Goal: Task Accomplishment & Management: Complete application form

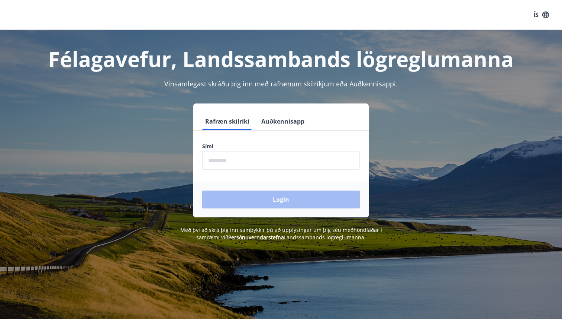
click at [294, 114] on button "Auðkennisapp" at bounding box center [282, 121] width 49 height 18
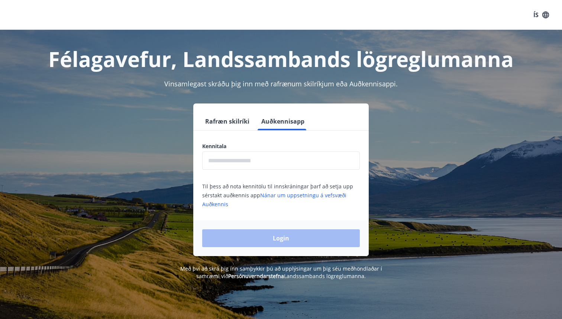
click at [279, 170] on div "Kennitala ​ Til þess að nota kennitölu til innskráningar þarf að setja upp sérs…" at bounding box center [280, 175] width 175 height 66
click at [279, 165] on input "text" at bounding box center [281, 160] width 158 height 18
type input "**********"
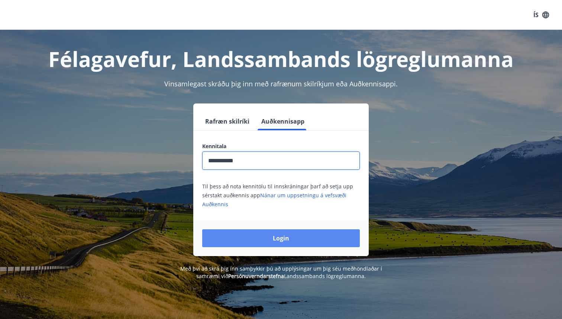
click at [270, 235] on button "Login" at bounding box center [281, 238] width 158 height 18
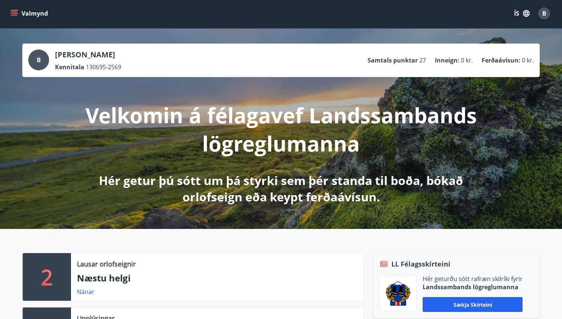
scroll to position [6, 0]
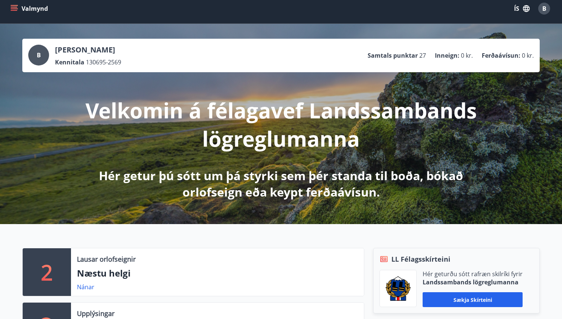
click at [18, 3] on button "Valmynd" at bounding box center [30, 8] width 42 height 13
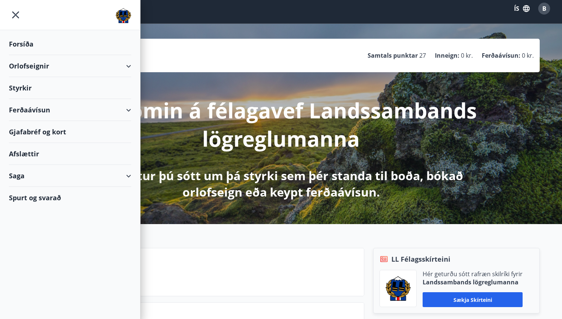
click at [19, 86] on div "Styrkir" at bounding box center [70, 88] width 122 height 22
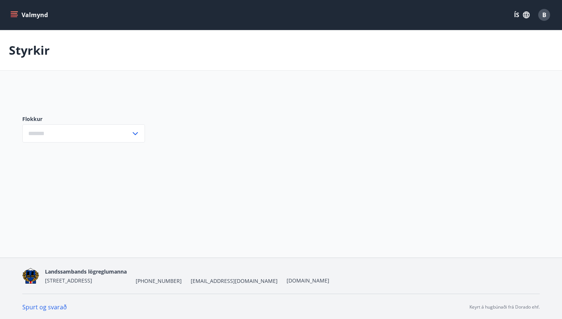
type input "***"
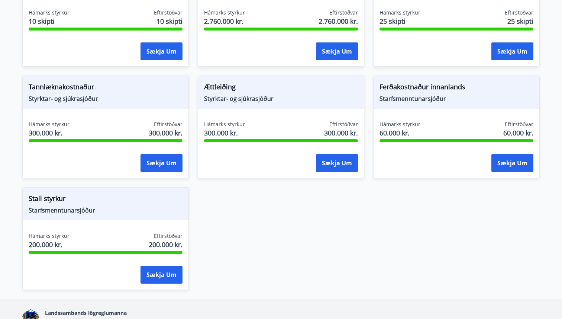
scroll to position [665, 0]
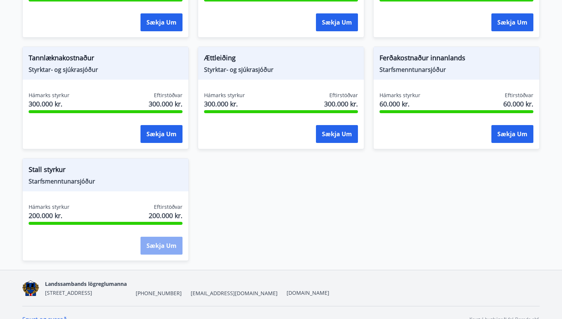
click at [153, 248] on button "Sækja um" at bounding box center [162, 245] width 42 height 18
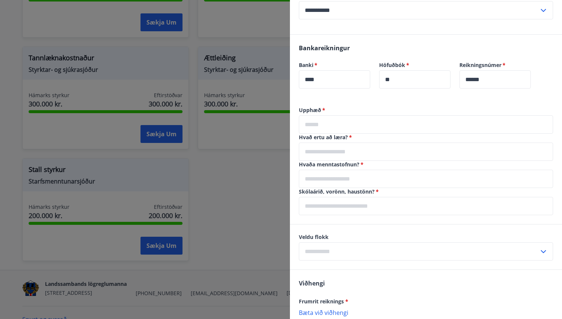
scroll to position [261, 0]
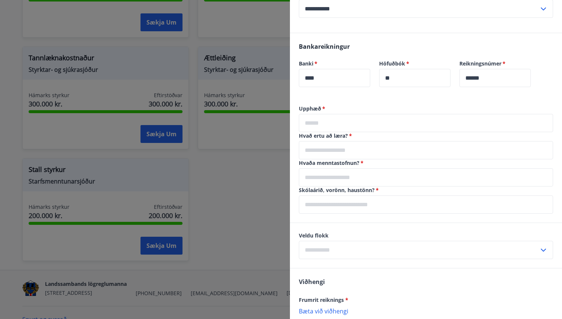
click at [378, 153] on input "text" at bounding box center [426, 150] width 254 height 18
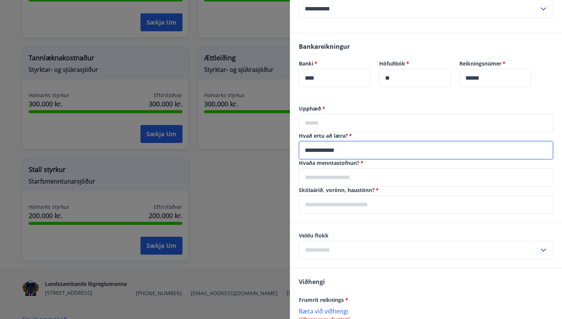
type input "**********"
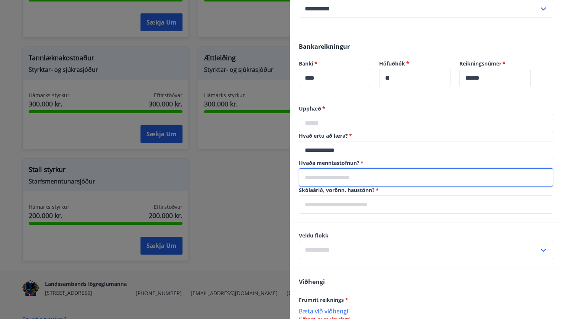
click at [374, 181] on input "text" at bounding box center [426, 177] width 254 height 18
type input "**********"
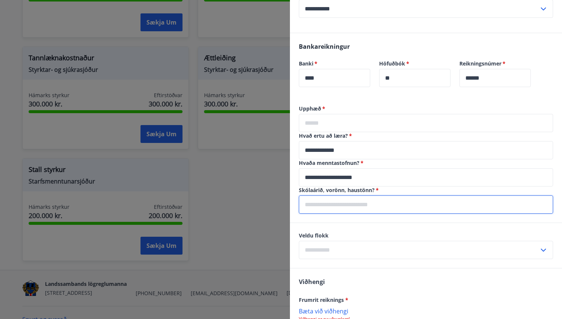
click at [370, 204] on input "text" at bounding box center [426, 204] width 254 height 18
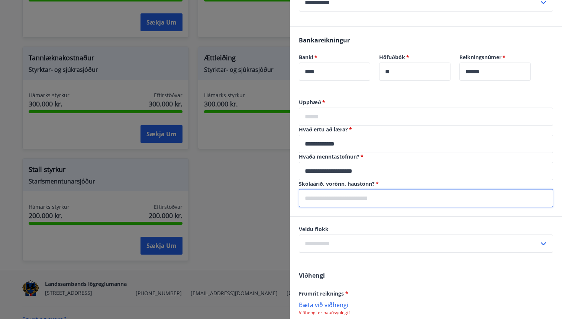
scroll to position [272, 0]
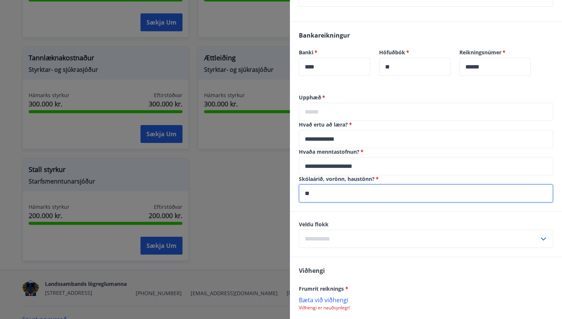
type input "*"
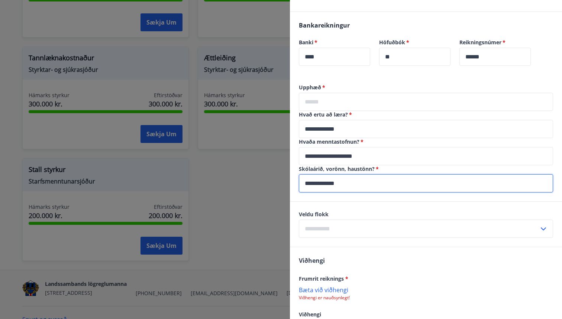
type input "**********"
click at [367, 203] on div "Veldu flokk ​" at bounding box center [426, 223] width 272 height 45
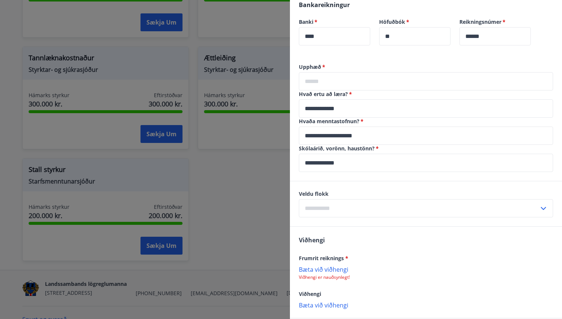
scroll to position [323, 0]
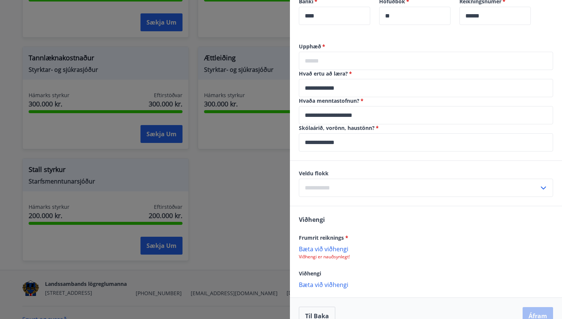
click at [370, 185] on input "text" at bounding box center [419, 187] width 240 height 18
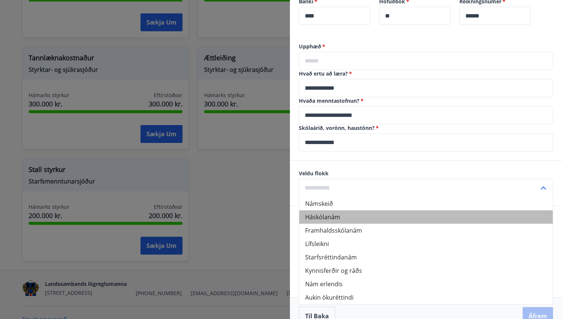
click at [351, 214] on li "Háskólanám" at bounding box center [425, 216] width 253 height 13
type input "**********"
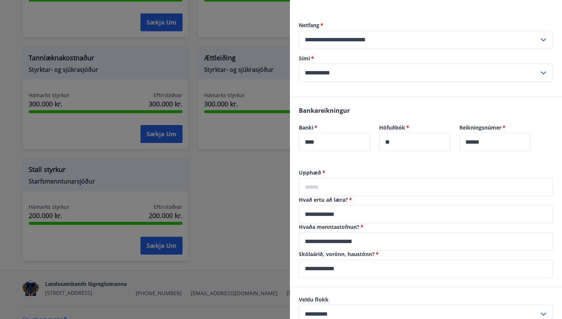
scroll to position [200, 0]
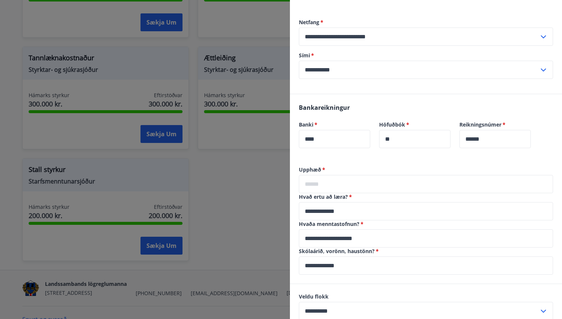
click at [364, 185] on input "text" at bounding box center [426, 184] width 254 height 18
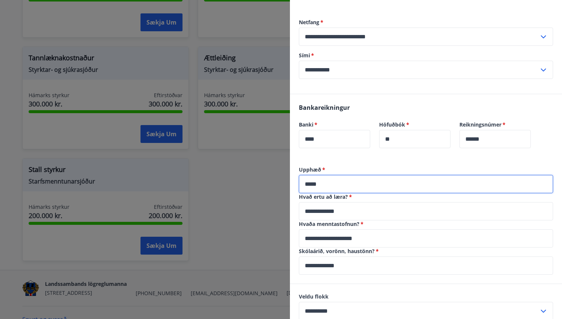
type input "*****"
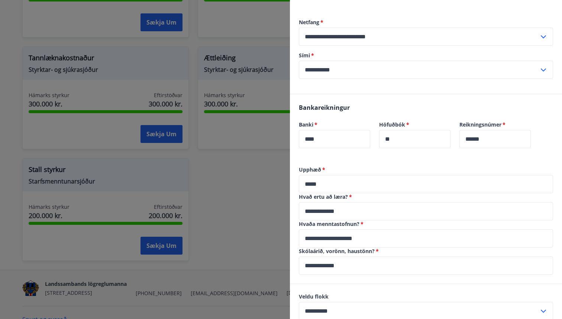
click at [357, 161] on div "Bankareikningur Banki   * **** ​ Höfuðbók   * ** ​ Reikningsnúmer   * ****** ​" at bounding box center [426, 130] width 272 height 72
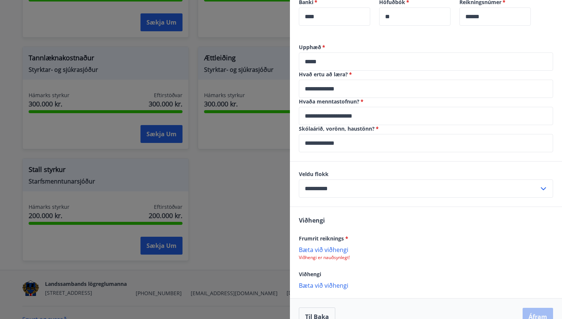
scroll to position [338, 0]
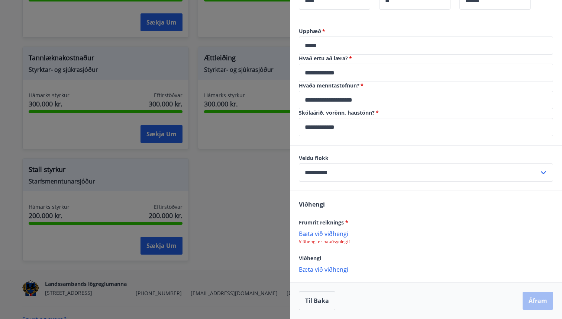
click at [338, 233] on p "Bæta við viðhengi" at bounding box center [426, 232] width 254 height 7
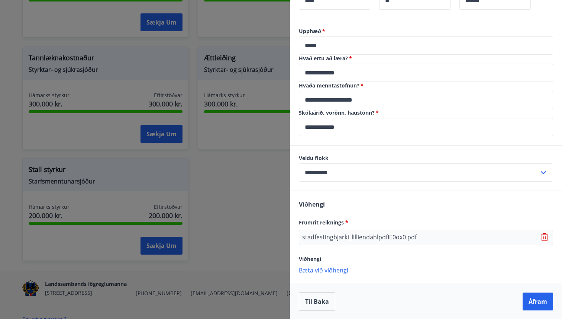
scroll to position [339, 0]
click at [340, 269] on p "Bæta við viðhengi" at bounding box center [426, 268] width 254 height 7
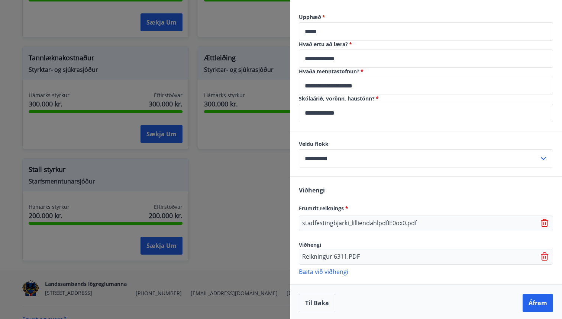
scroll to position [354, 0]
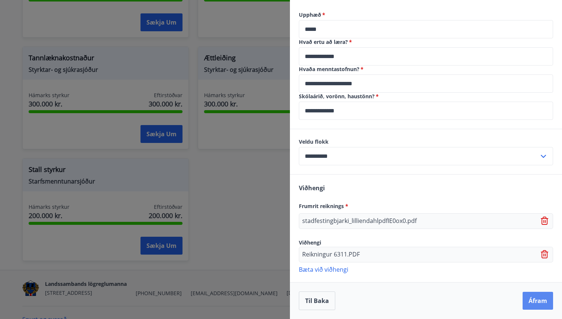
click at [540, 303] on button "Áfram" at bounding box center [538, 300] width 30 height 18
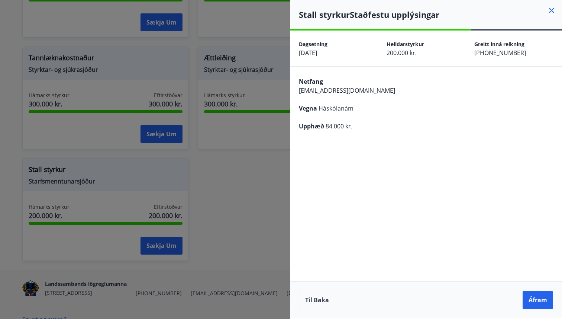
scroll to position [0, 0]
click at [537, 295] on button "Áfram" at bounding box center [538, 300] width 30 height 18
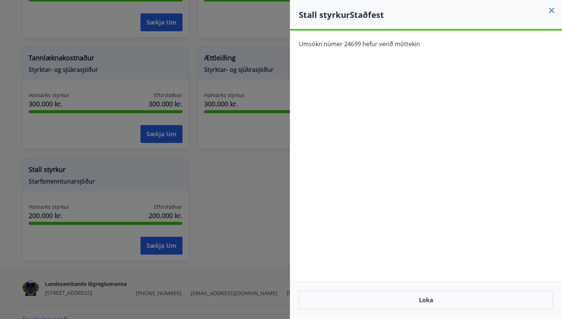
click at [554, 10] on icon at bounding box center [551, 10] width 9 height 9
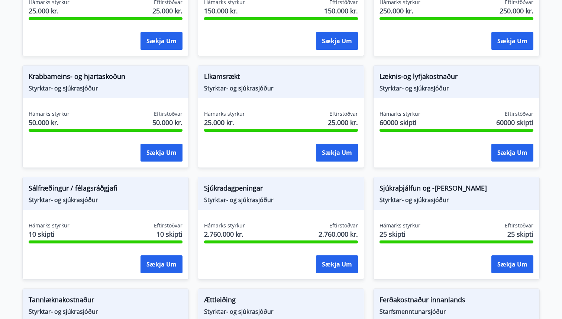
scroll to position [420, 0]
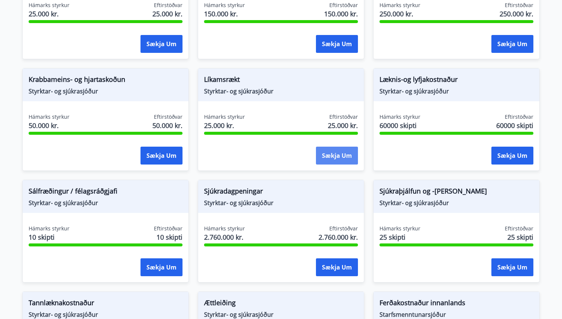
click at [333, 155] on button "Sækja um" at bounding box center [337, 155] width 42 height 18
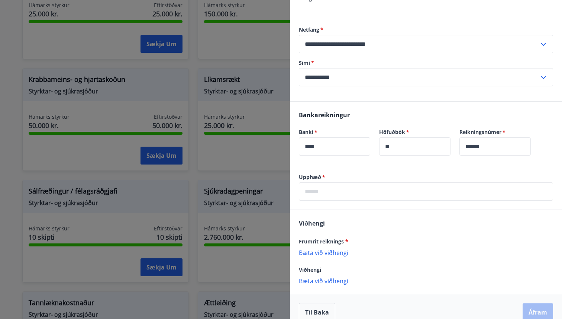
scroll to position [114, 0]
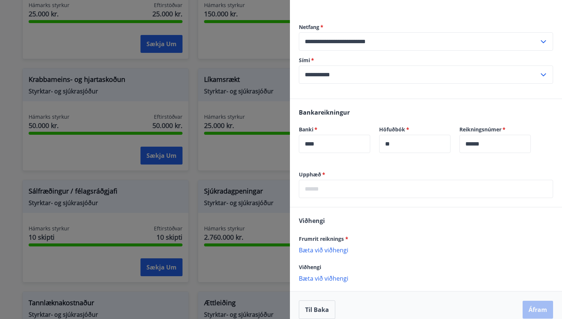
click at [349, 183] on input "text" at bounding box center [426, 189] width 254 height 18
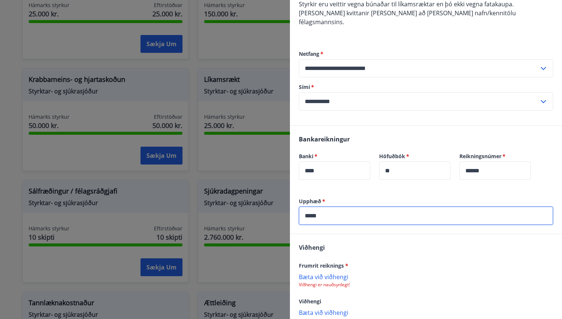
scroll to position [82, 0]
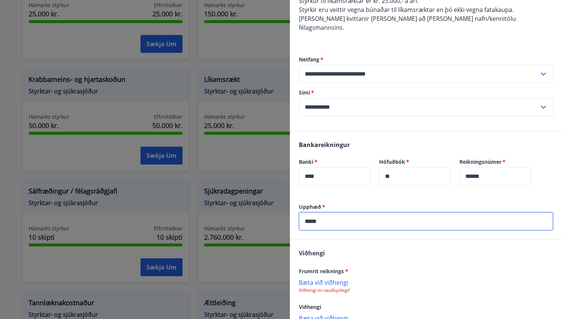
type input "*****"
click at [322, 188] on div "Bankareikningur Banki   * **** ​ Höfuðbók   * ** ​ Reikningsnúmer   * ****** ​" at bounding box center [426, 167] width 272 height 72
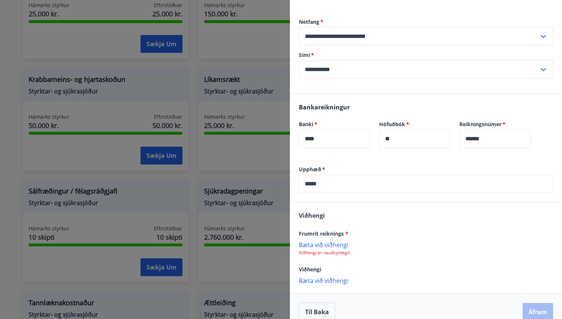
scroll to position [122, 0]
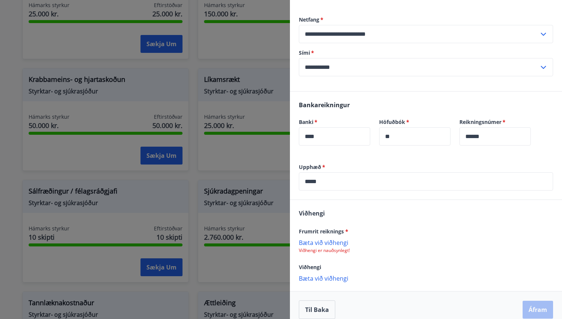
click at [322, 238] on p "Bæta við viðhengi" at bounding box center [426, 241] width 254 height 7
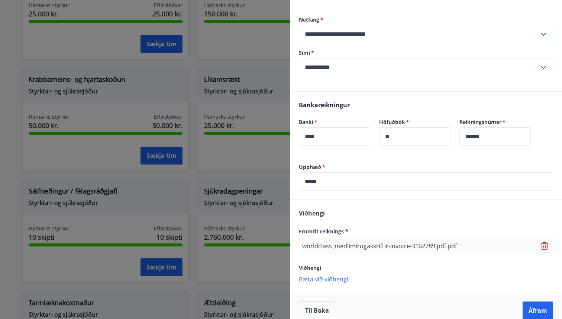
click at [330, 275] on p "Bæta við viðhengi" at bounding box center [426, 278] width 254 height 7
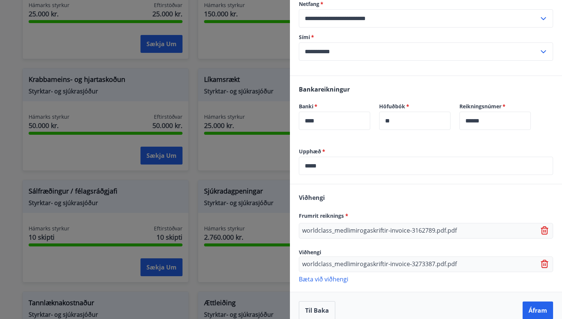
scroll to position [138, 0]
click at [335, 274] on p "Bæta við viðhengi" at bounding box center [426, 277] width 254 height 7
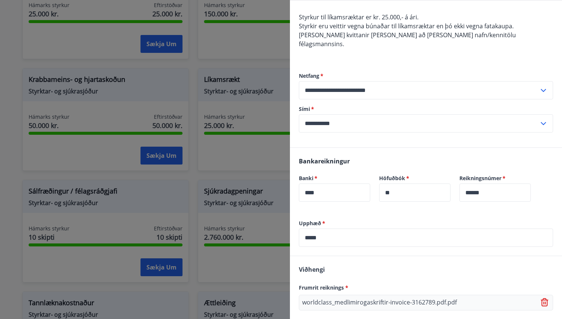
scroll to position [157, 0]
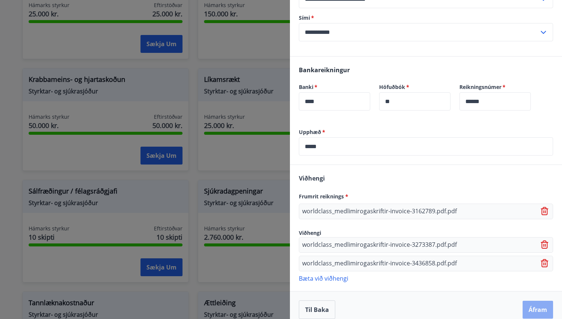
click at [538, 301] on button "Áfram" at bounding box center [538, 309] width 30 height 18
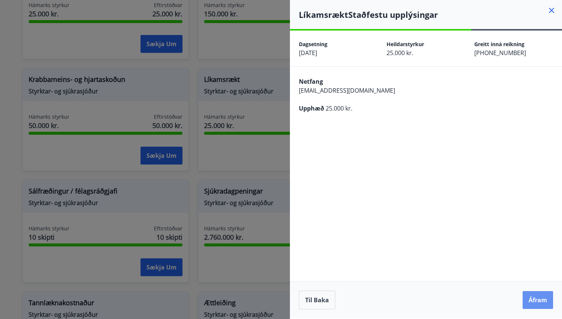
click at [538, 301] on button "Áfram" at bounding box center [538, 300] width 30 height 18
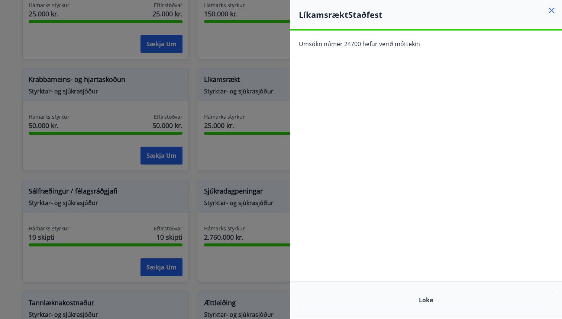
click at [205, 180] on div at bounding box center [281, 159] width 562 height 319
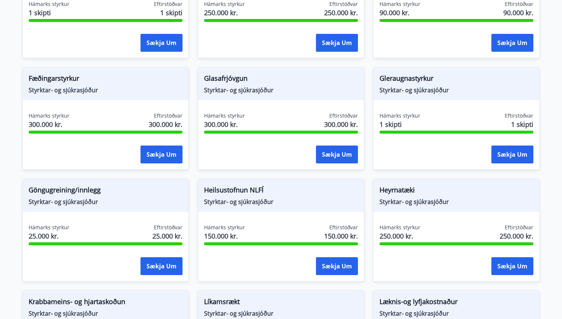
scroll to position [196, 0]
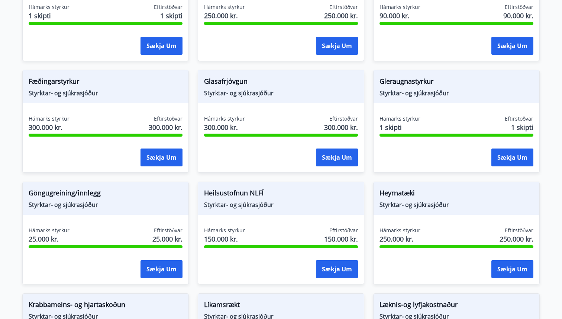
click at [70, 80] on span "Fæðingarstyrkur" at bounding box center [106, 82] width 154 height 13
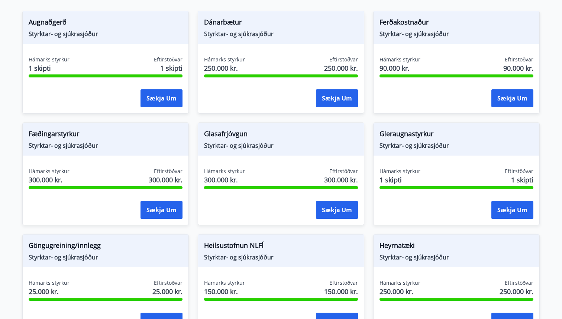
scroll to position [117, 0]
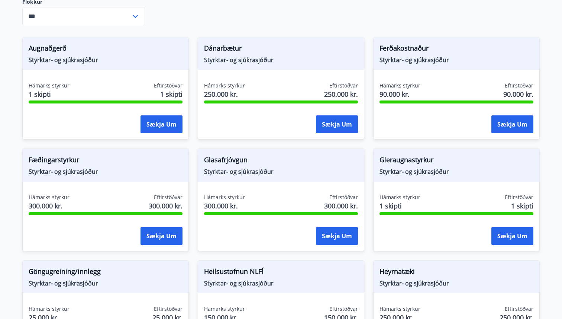
click at [51, 159] on span "Fæðingarstyrkur" at bounding box center [106, 161] width 154 height 13
click at [513, 119] on button "Sækja um" at bounding box center [512, 124] width 42 height 18
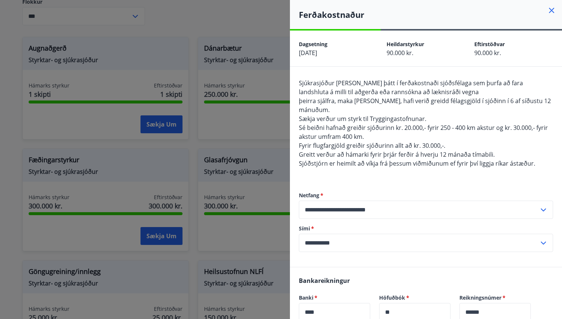
click at [258, 130] on div at bounding box center [281, 159] width 562 height 319
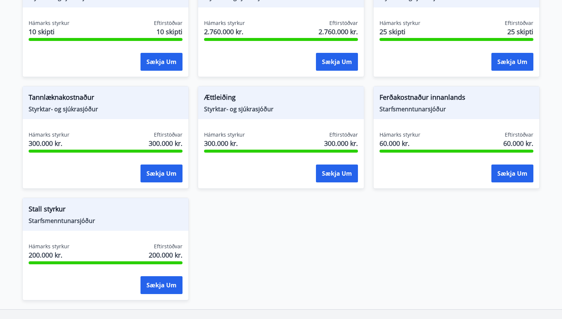
scroll to position [630, 0]
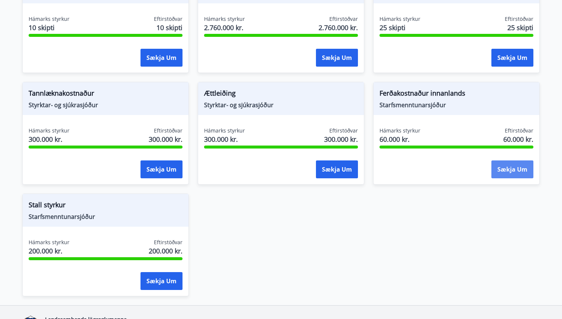
click at [506, 167] on button "Sækja um" at bounding box center [512, 169] width 42 height 18
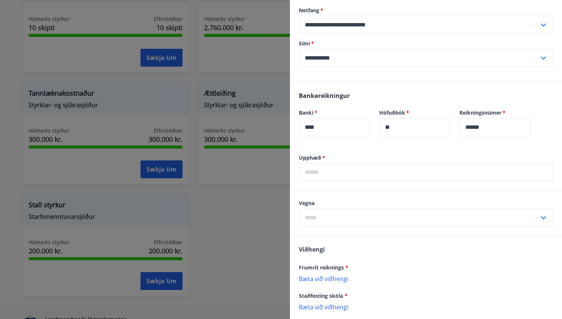
scroll to position [115, 0]
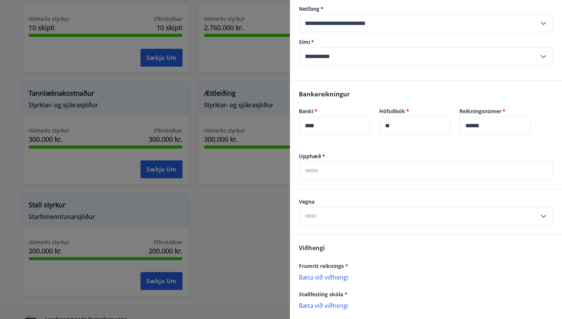
click at [351, 175] on input "text" at bounding box center [426, 170] width 254 height 18
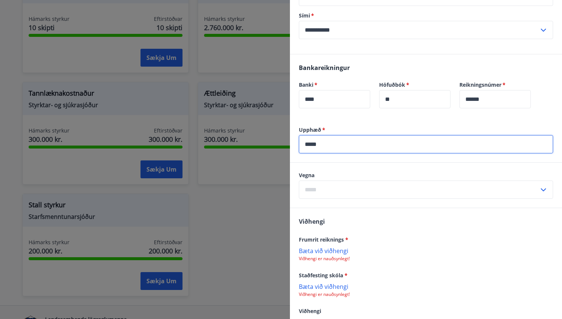
scroll to position [162, 0]
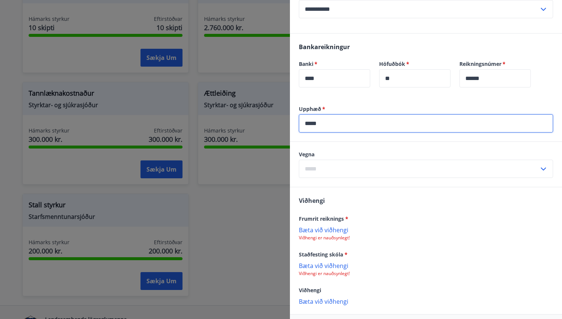
type input "*****"
click at [357, 162] on input "text" at bounding box center [419, 168] width 240 height 18
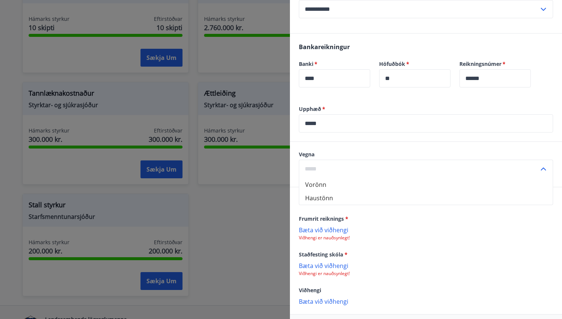
click at [345, 185] on li "Vorönn" at bounding box center [425, 184] width 253 height 13
type input "******"
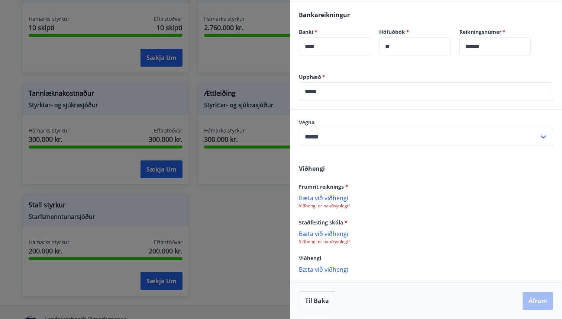
click at [321, 234] on p "Bæta við viðhengi" at bounding box center [426, 232] width 254 height 7
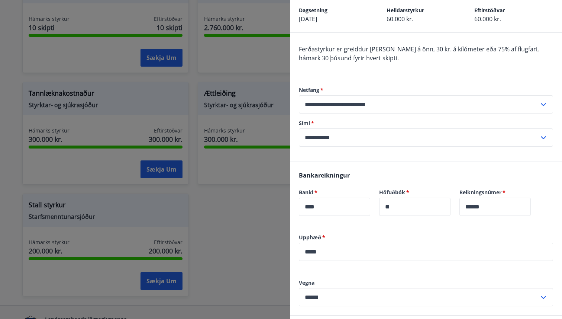
scroll to position [35, 0]
click at [417, 50] on span "Ferðastyrkur er greiddur [PERSON_NAME] á önn, 30 kr. á kílómeter eða 75% af flu…" at bounding box center [419, 52] width 240 height 17
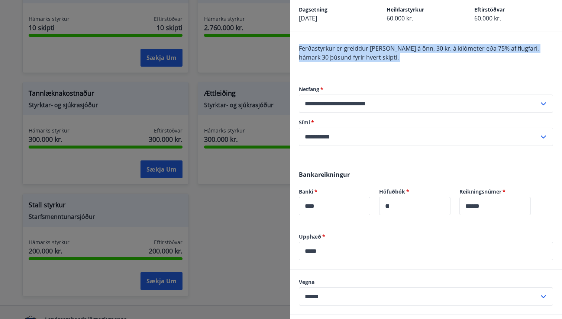
click at [414, 62] on div "Ferðastyrkur er greiddur [PERSON_NAME] á önn, 30 kr. á kílómeter eða 75% af flu…" at bounding box center [426, 57] width 254 height 27
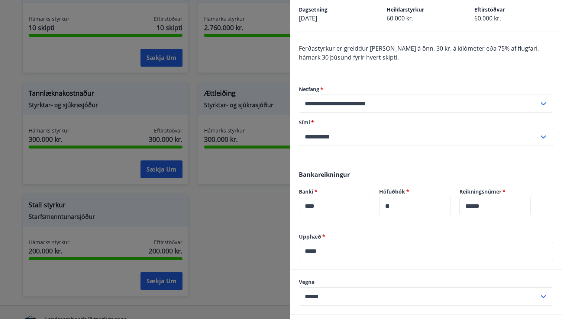
click at [414, 62] on div "Ferðastyrkur er greiddur [PERSON_NAME] á önn, 30 kr. á kílómeter eða 75% af flu…" at bounding box center [426, 57] width 254 height 27
click at [415, 54] on div "Ferðastyrkur er greiddur [PERSON_NAME] á önn, 30 kr. á kílómeter eða 75% af flu…" at bounding box center [426, 57] width 254 height 27
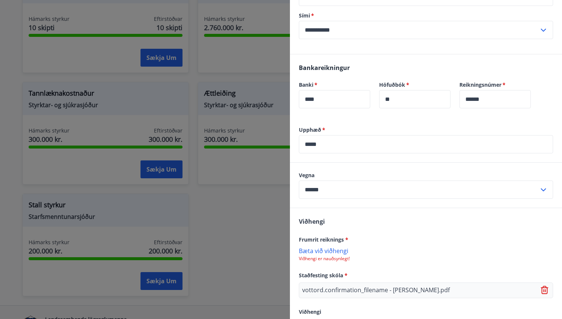
scroll to position [195, 0]
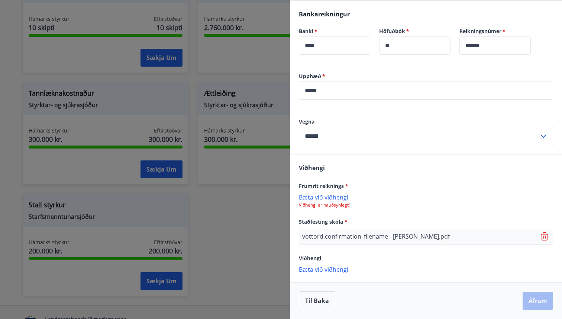
click at [335, 196] on p "Bæta við viðhengi" at bounding box center [426, 196] width 254 height 7
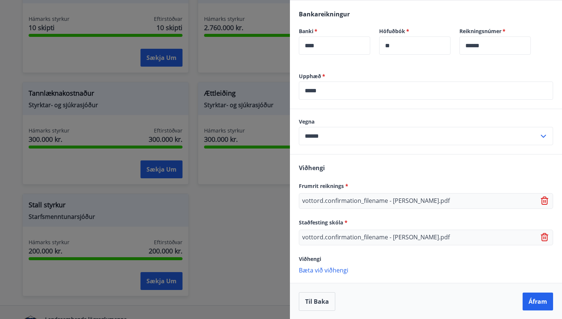
scroll to position [196, 0]
click at [535, 296] on button "Áfram" at bounding box center [538, 300] width 30 height 18
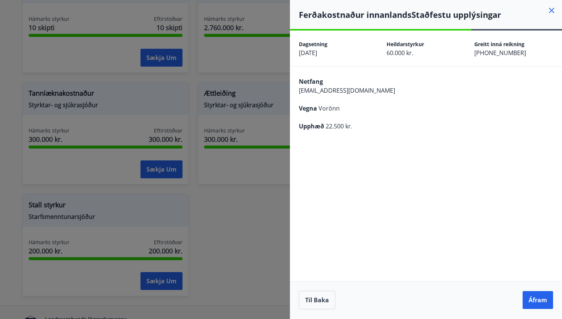
scroll to position [0, 0]
click at [538, 301] on button "Áfram" at bounding box center [538, 300] width 30 height 18
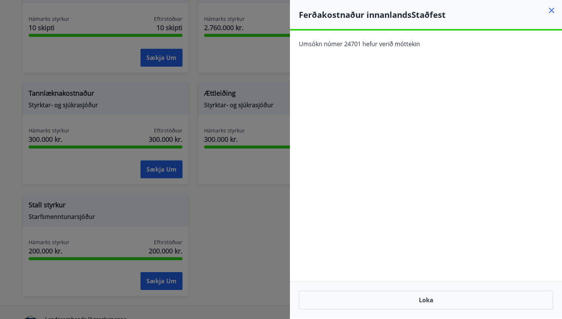
click at [551, 10] on icon at bounding box center [551, 10] width 5 height 5
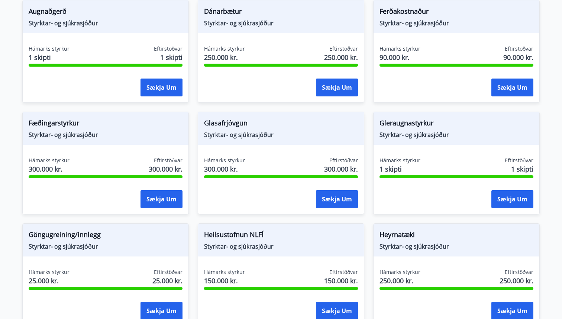
scroll to position [141, 0]
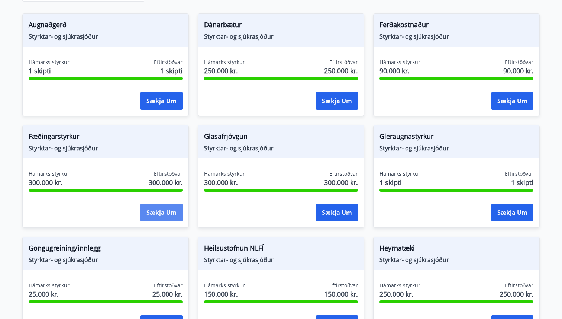
click at [150, 204] on button "Sækja um" at bounding box center [162, 212] width 42 height 18
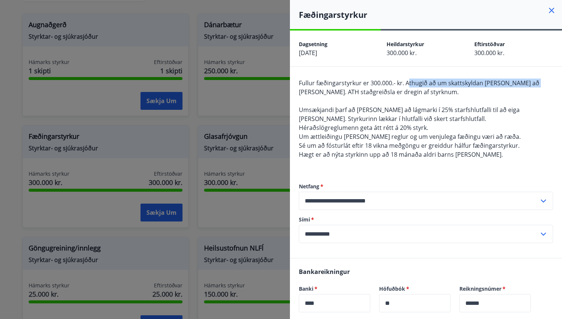
drag, startPoint x: 407, startPoint y: 83, endPoint x: 530, endPoint y: 83, distance: 122.7
click at [530, 83] on span "Fullur fæðingarstyrkur er 300.000.- kr. Athugið að um skattskyldan [PERSON_NAME…" at bounding box center [419, 87] width 240 height 17
click at [543, 98] on div "Fullur fæðingarstyrkur er 300.000.- kr. Athugið að um skattskyldan [PERSON_NAME…" at bounding box center [426, 122] width 254 height 89
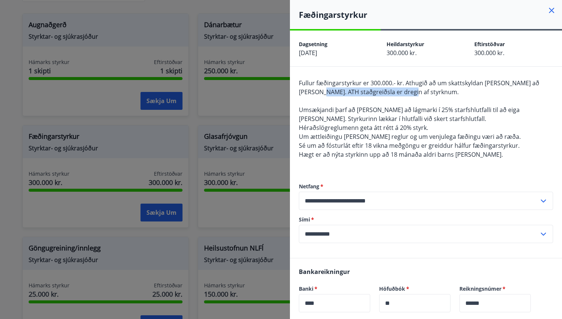
drag, startPoint x: 329, startPoint y: 93, endPoint x: 404, endPoint y: 95, distance: 75.9
click at [404, 95] on div "Fullur fæðingarstyrkur er 300.000.- kr. Athugið að um skattskyldan [PERSON_NAME…" at bounding box center [426, 122] width 254 height 89
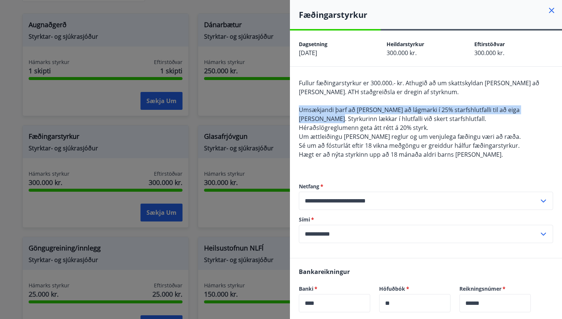
drag, startPoint x: 298, startPoint y: 110, endPoint x: 538, endPoint y: 112, distance: 240.1
click at [538, 112] on div "**********" at bounding box center [426, 162] width 272 height 191
click at [520, 112] on span "Umsækjandi þarf að [PERSON_NAME] að lágmarki í 25% starfshlutfalli til að eiga …" at bounding box center [409, 114] width 221 height 17
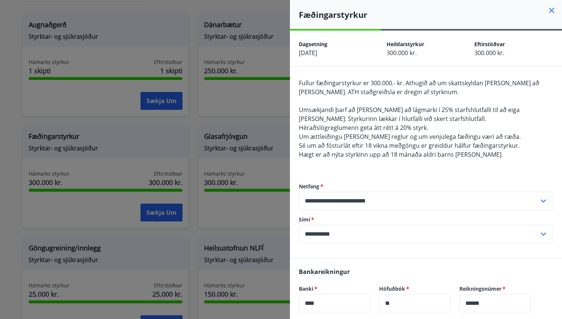
click at [319, 124] on span "Héraðslögreglumenn geta átt rétt á 20% styrk." at bounding box center [363, 127] width 129 height 8
click at [349, 142] on span "Sé um að fósturlát eftir 18 vikna meðgöngu er greiddur hálfur fæðingarstyrkur." at bounding box center [409, 145] width 221 height 8
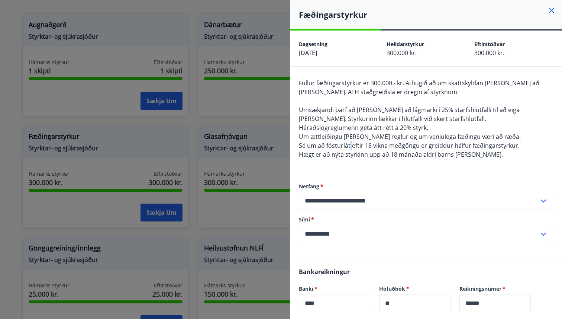
click at [349, 142] on span "Sé um að fósturlát eftir 18 vikna meðgöngu er greiddur hálfur fæðingarstyrkur." at bounding box center [409, 145] width 221 height 8
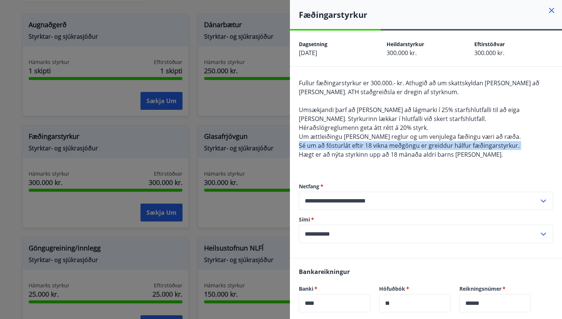
click at [365, 133] on span "Um ættleiðingu [PERSON_NAME] reglur og um venjulega fæðingu væri að ræða." at bounding box center [410, 136] width 222 height 8
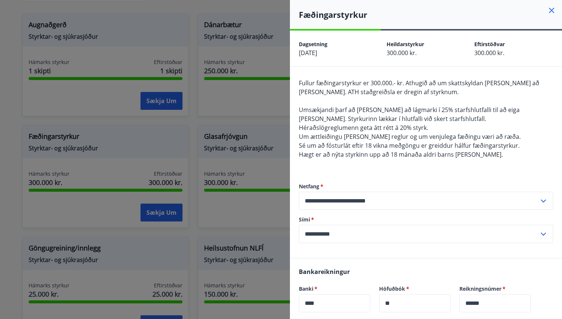
click at [365, 133] on span "Um ættleiðingu [PERSON_NAME] reglur og um venjulega fæðingu væri að ræða." at bounding box center [410, 136] width 222 height 8
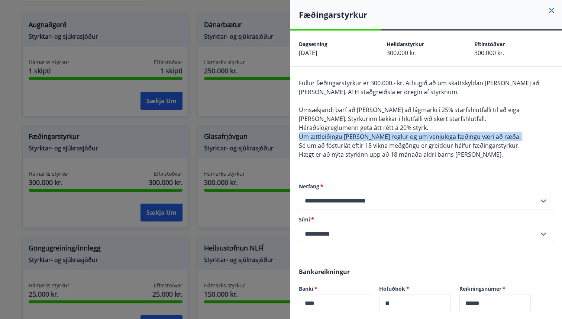
click at [343, 148] on span "Sé um að fósturlát eftir 18 vikna meðgöngu er greiddur hálfur fæðingarstyrkur." at bounding box center [409, 145] width 221 height 8
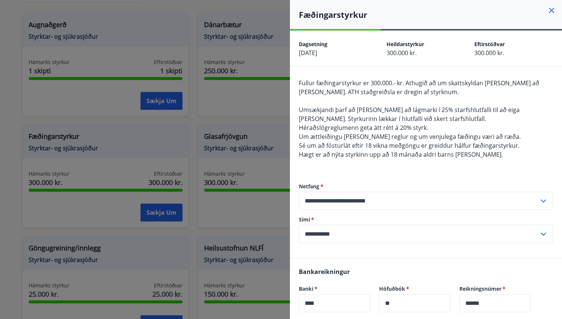
click at [343, 148] on span "Sé um að fósturlát eftir 18 vikna meðgöngu er greiddur hálfur fæðingarstyrkur." at bounding box center [409, 145] width 221 height 8
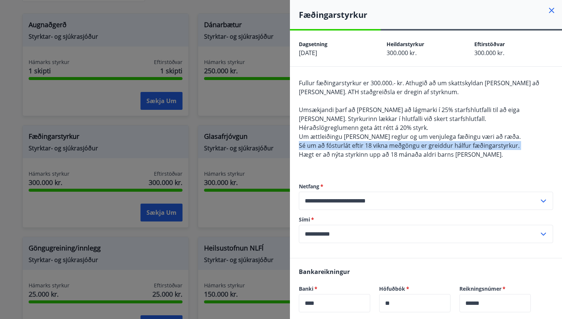
click at [376, 130] on span "Héraðslögreglumenn geta átt rétt á 20% styrk." at bounding box center [363, 127] width 129 height 8
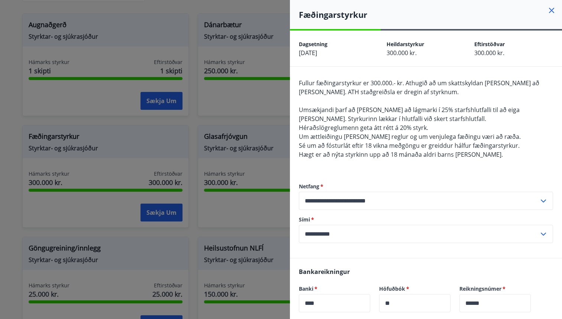
click at [376, 130] on span "Héraðslögreglumenn geta átt rétt á 20% styrk." at bounding box center [363, 127] width 129 height 8
click at [380, 151] on span "Hægt er að nýta styrkinn upp að 18 mánaða aldri barns [PERSON_NAME]." at bounding box center [401, 154] width 204 height 8
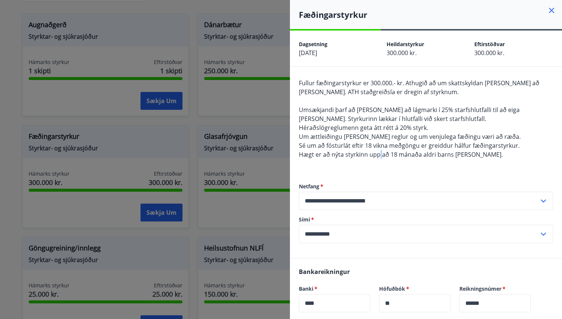
click at [380, 151] on span "Hægt er að nýta styrkinn upp að 18 mánaða aldri barns [PERSON_NAME]." at bounding box center [401, 154] width 204 height 8
click at [394, 179] on div "**********" at bounding box center [426, 213] width 254 height 90
click at [399, 149] on div "Fullur fæðingarstyrkur er 300.000.- kr. Athugið að um skattskyldan [PERSON_NAME…" at bounding box center [426, 122] width 254 height 89
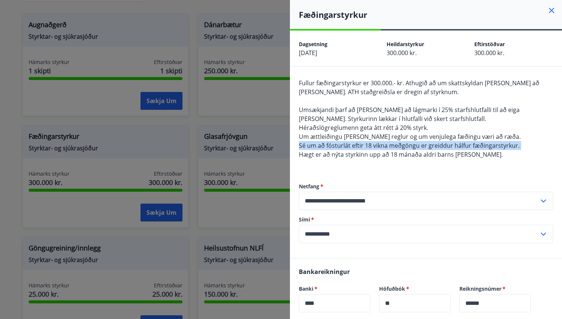
click at [399, 149] on div "Fullur fæðingarstyrkur er 300.000.- kr. Athugið að um skattskyldan [PERSON_NAME…" at bounding box center [426, 122] width 254 height 89
click at [403, 156] on span "Hægt er að nýta styrkinn upp að 18 mánaða aldri barns [PERSON_NAME]." at bounding box center [401, 154] width 204 height 8
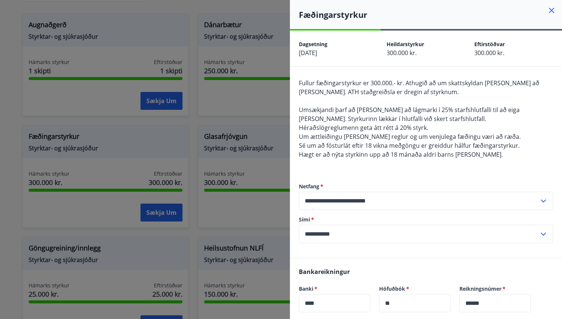
click at [403, 156] on span "Hægt er að nýta styrkinn upp að 18 mánaða aldri barns [PERSON_NAME]." at bounding box center [401, 154] width 204 height 8
click at [411, 177] on div "**********" at bounding box center [426, 213] width 254 height 90
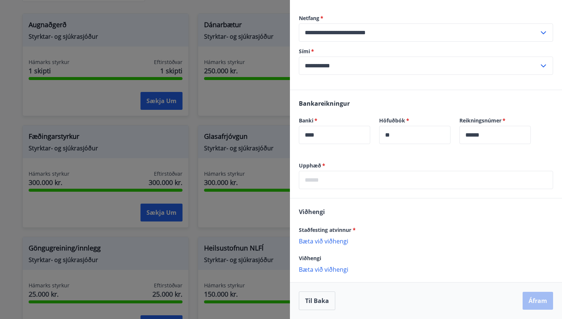
scroll to position [0, 0]
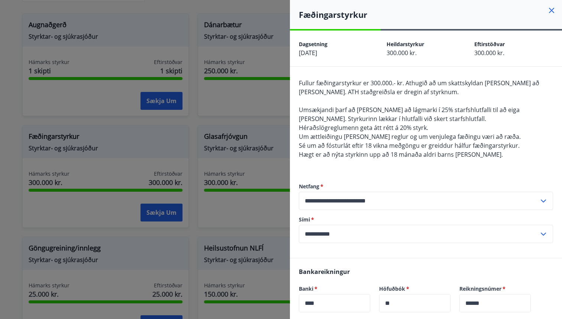
click at [554, 11] on icon at bounding box center [551, 10] width 9 height 9
